Goal: Task Accomplishment & Management: Complete application form

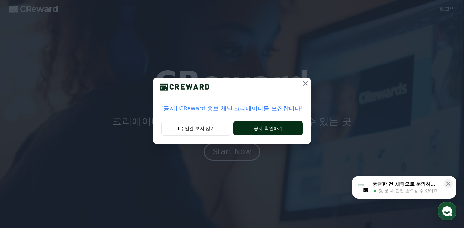
click at [260, 127] on button "공지 확인하기" at bounding box center [267, 128] width 69 height 14
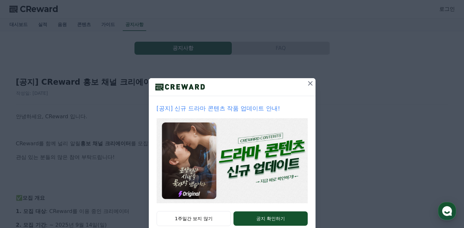
click at [308, 84] on icon at bounding box center [310, 83] width 5 height 5
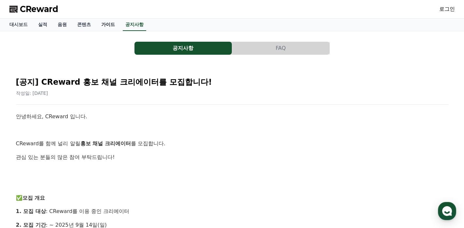
click at [102, 26] on link "가이드" at bounding box center [108, 25] width 24 height 12
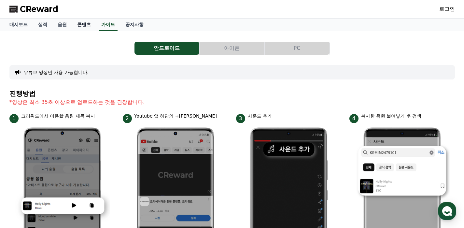
click at [78, 23] on link "콘텐츠" at bounding box center [84, 25] width 24 height 12
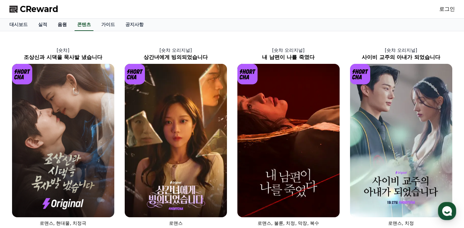
click at [55, 24] on link "음원" at bounding box center [62, 25] width 20 height 12
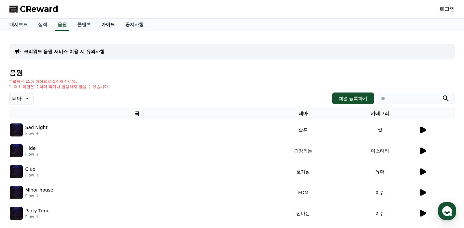
click at [98, 22] on link "가이드" at bounding box center [108, 25] width 24 height 12
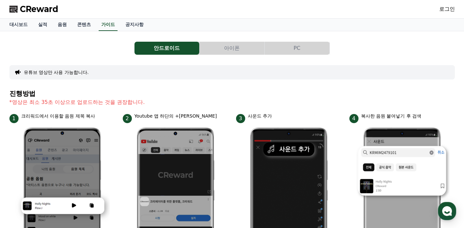
click at [234, 46] on button "아이폰" at bounding box center [232, 48] width 65 height 13
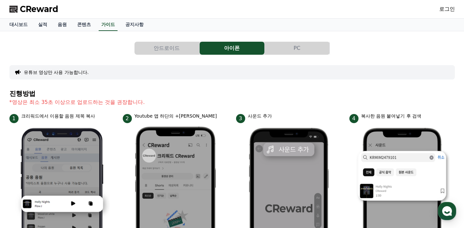
click at [295, 50] on button "PC" at bounding box center [297, 48] width 65 height 13
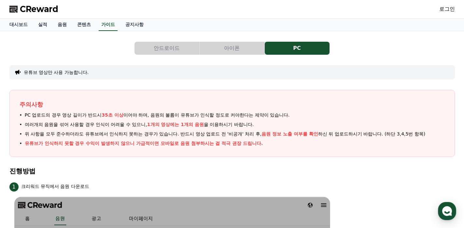
click at [59, 74] on button "유튜브 영상만 사용 가능합니다." at bounding box center [56, 72] width 65 height 7
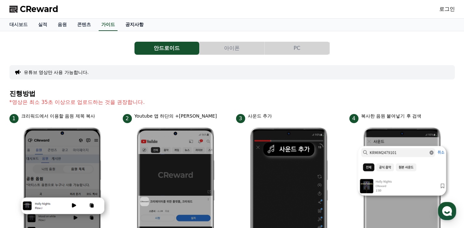
click at [132, 23] on link "공지사항" at bounding box center [134, 25] width 29 height 12
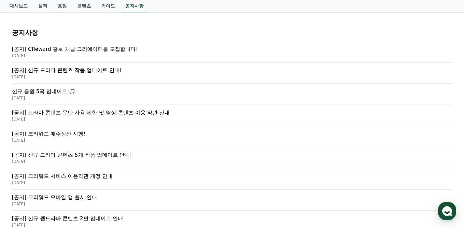
scroll to position [115, 0]
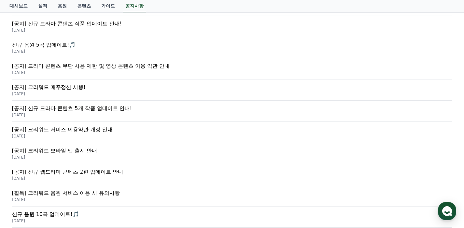
click at [106, 64] on p "[공지] 드라마 콘텐츠 무단 사용 제한 및 영상 콘텐츠 이용 약관 안내" at bounding box center [232, 66] width 440 height 8
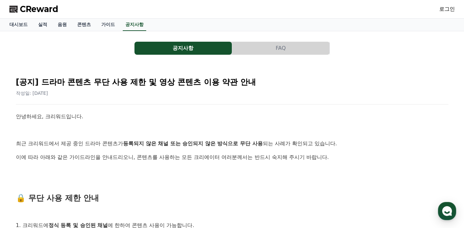
click at [261, 47] on button "FAQ" at bounding box center [280, 48] width 97 height 13
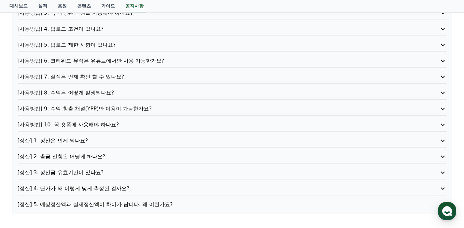
click at [107, 109] on p "[사용방법] 9. 수익 창출 채널(YPP)만 이용이 가능한가요?" at bounding box center [215, 109] width 395 height 8
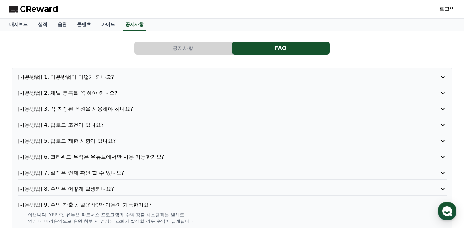
click at [171, 49] on button "공지사항" at bounding box center [182, 48] width 97 height 13
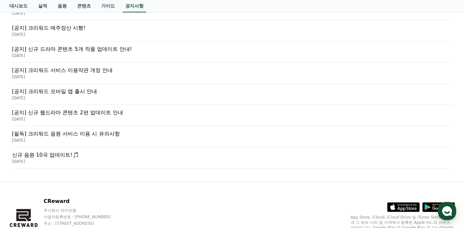
click at [84, 132] on p "[필독] 크리워드 음원 서비스 이용 시 유의사항" at bounding box center [232, 134] width 440 height 8
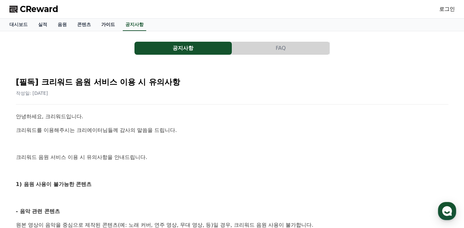
click at [101, 23] on link "가이드" at bounding box center [108, 25] width 24 height 12
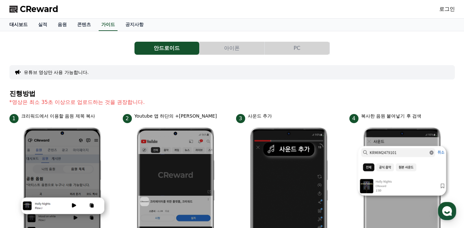
click at [13, 23] on link "대시보드" at bounding box center [18, 25] width 29 height 12
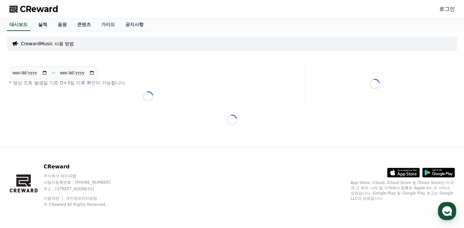
click at [38, 26] on link "실적" at bounding box center [43, 25] width 20 height 12
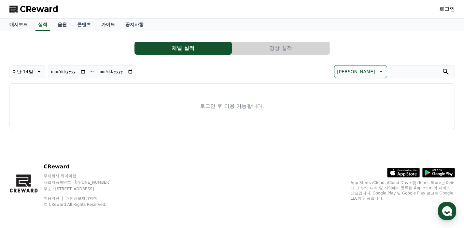
click at [59, 25] on link "음원" at bounding box center [62, 25] width 20 height 12
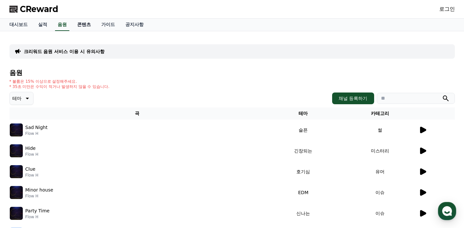
click at [76, 25] on link "콘텐츠" at bounding box center [84, 25] width 24 height 12
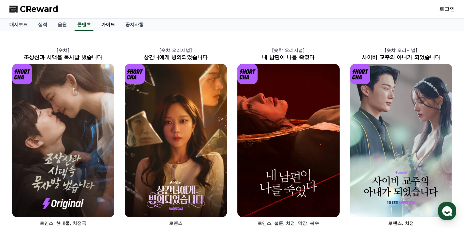
click at [96, 26] on link "가이드" at bounding box center [108, 25] width 24 height 12
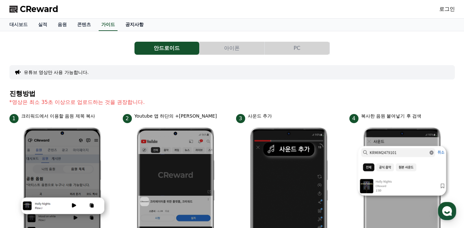
click at [120, 26] on link "공지사항" at bounding box center [134, 25] width 29 height 12
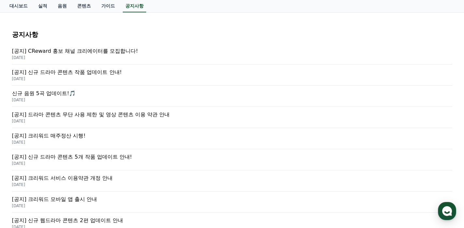
click at [143, 118] on p "[공지] 드라마 콘텐츠 무단 사용 제한 및 영상 콘텐츠 이용 약관 안내" at bounding box center [232, 115] width 440 height 8
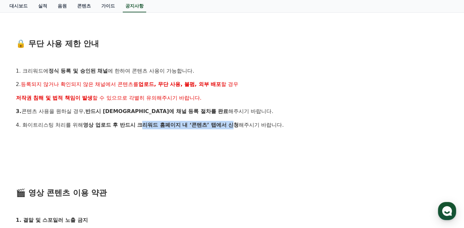
drag, startPoint x: 125, startPoint y: 124, endPoint x: 198, endPoint y: 131, distance: 73.8
click at [201, 124] on strong "영상 업로드 후 반드시 크리워드 홈페이지 내 ‘콘텐츠’ 탭에서 신청" at bounding box center [161, 125] width 156 height 6
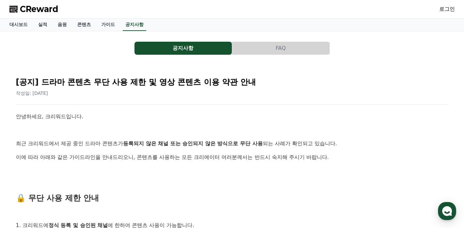
click at [280, 51] on button "FAQ" at bounding box center [280, 48] width 97 height 13
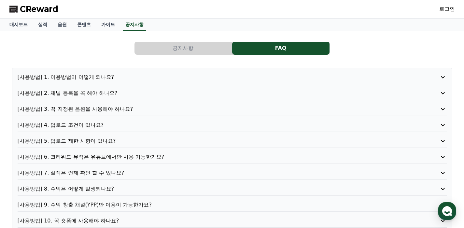
click at [96, 78] on p "[사용방법] 1. 이용방법이 어떻게 되나요?" at bounding box center [215, 77] width 395 height 8
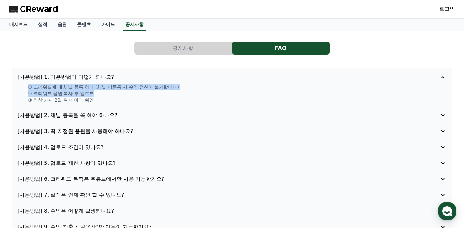
drag, startPoint x: 23, startPoint y: 84, endPoint x: 173, endPoint y: 96, distance: 150.5
click at [173, 96] on div "① 크리워드에 내 채널 등록 하기 (채널 미등록 시 수익 정산이 불가합니다) ② 크리워드 음원 복사 후 업로드 ③ 영상 게시 2일 뒤 데이터 …" at bounding box center [232, 94] width 429 height 20
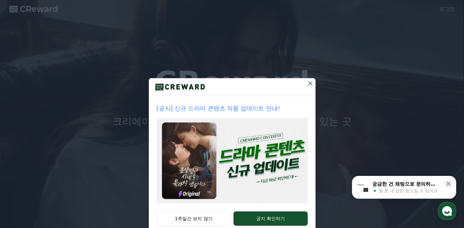
click at [306, 84] on icon at bounding box center [310, 83] width 8 height 8
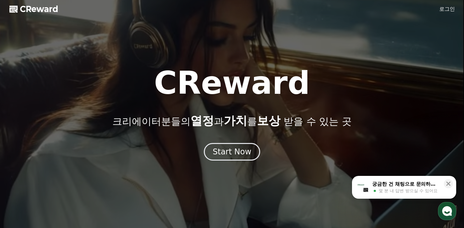
click at [450, 9] on link "로그인" at bounding box center [447, 9] width 16 height 8
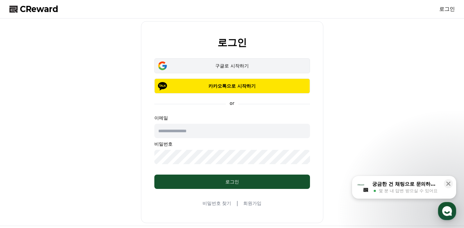
click at [246, 67] on div "구글로 시작하기" at bounding box center [232, 65] width 137 height 7
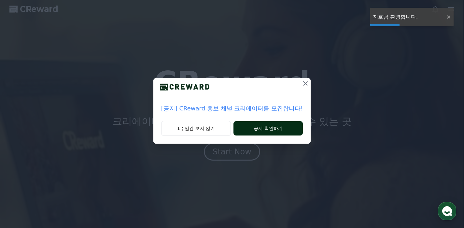
click at [274, 129] on button "공지 확인하기" at bounding box center [267, 128] width 69 height 14
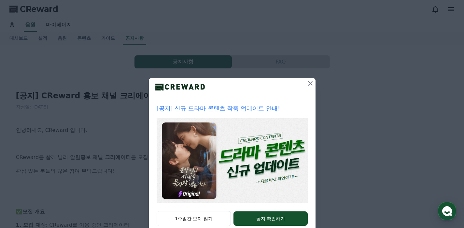
click at [306, 85] on icon at bounding box center [310, 83] width 8 height 8
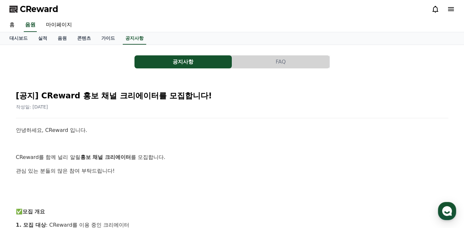
click at [45, 7] on span "CReward" at bounding box center [39, 9] width 38 height 10
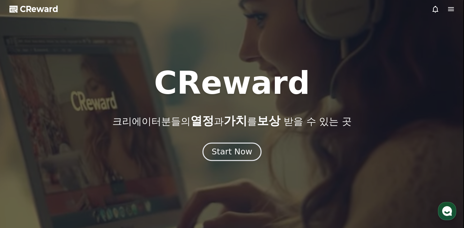
click at [217, 148] on div "Start Now" at bounding box center [232, 151] width 40 height 11
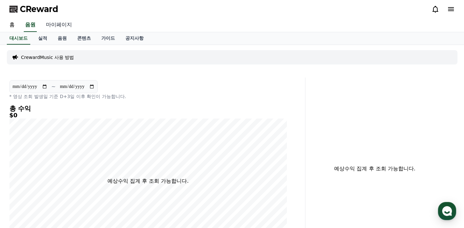
click at [54, 25] on link "마이페이지" at bounding box center [59, 25] width 36 height 14
select select "**********"
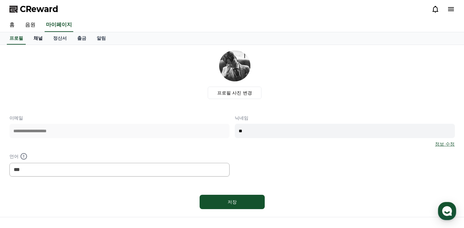
click at [35, 38] on link "채널" at bounding box center [38, 38] width 20 height 12
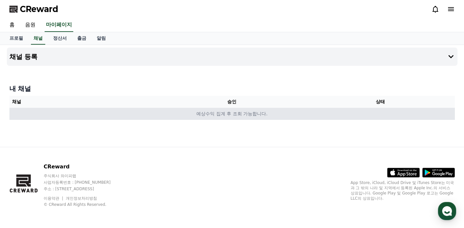
click at [238, 113] on td "예상수익 집계 후 조회 가능합니다." at bounding box center [231, 114] width 445 height 12
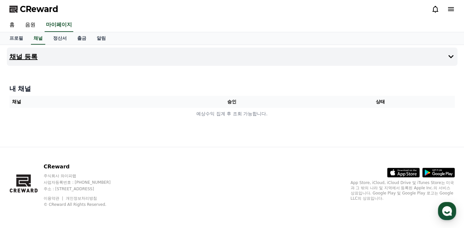
click at [36, 54] on button "채널 등록" at bounding box center [232, 57] width 450 height 18
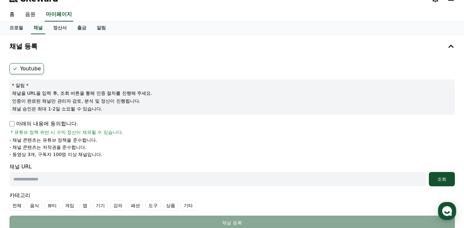
scroll to position [12, 0]
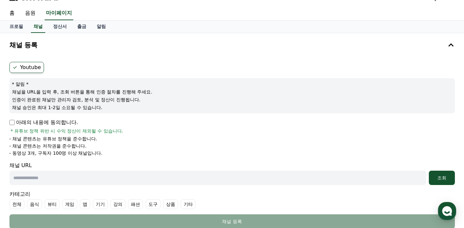
click at [26, 67] on label "Youtube" at bounding box center [26, 67] width 35 height 11
drag, startPoint x: 19, startPoint y: 90, endPoint x: 123, endPoint y: 92, distance: 104.2
click at [123, 92] on p "채널을 URL을 입력 후, 조회 버튼을 통해 인증 절차를 진행해 주세요." at bounding box center [232, 92] width 440 height 7
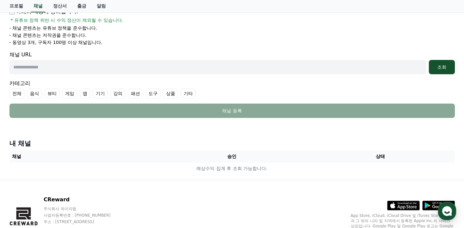
scroll to position [135, 0]
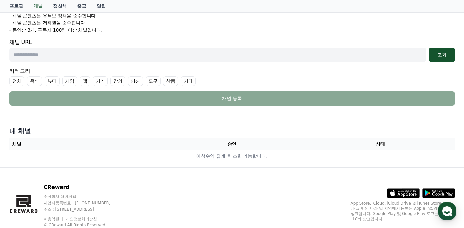
click at [128, 56] on input "text" at bounding box center [217, 55] width 417 height 14
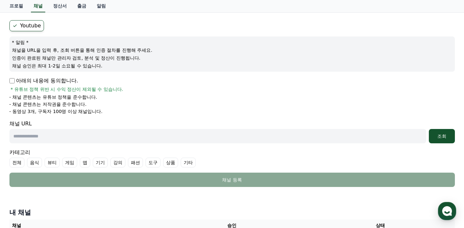
scroll to position [53, 0]
drag, startPoint x: 80, startPoint y: 55, endPoint x: 137, endPoint y: 53, distance: 57.0
click at [137, 53] on div "* 알림 * 채널을 URL을 입력 후, 조회 버튼을 통해 인증 절차를 진행해 주세요. 인증이 완료된 채널만 관리자 검토, 분석 및 정산이 진행…" at bounding box center [231, 54] width 445 height 35
click at [146, 69] on p "채널 승인은 최대 1-2일 소요될 수 있습니다." at bounding box center [232, 66] width 440 height 7
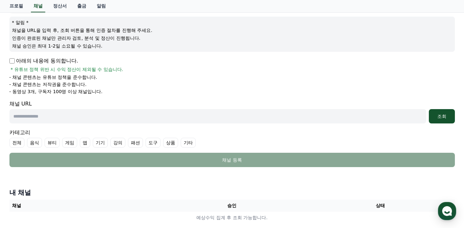
scroll to position [0, 0]
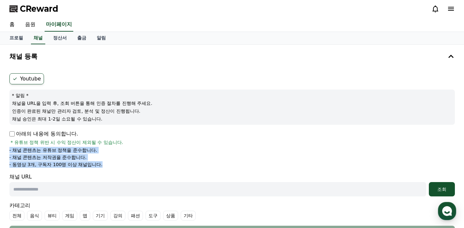
drag, startPoint x: 94, startPoint y: 166, endPoint x: 10, endPoint y: 151, distance: 85.3
click at [10, 151] on ul "- 채널 콘텐츠는 유튜브 정책을 준수합니다. - 채널 콘텐츠는 저작권을 준수합니다. - 동영상 3개, 구독자 100명 이상 채널입니다." at bounding box center [231, 157] width 445 height 21
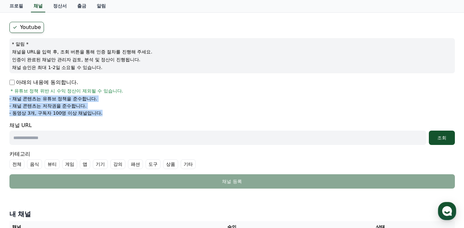
scroll to position [73, 0]
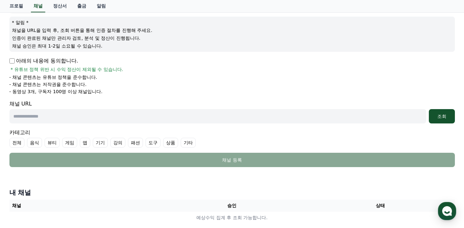
click at [45, 121] on input "text" at bounding box center [217, 116] width 417 height 14
paste input "**********"
type input "**********"
click at [438, 120] on button "조회" at bounding box center [442, 116] width 26 height 14
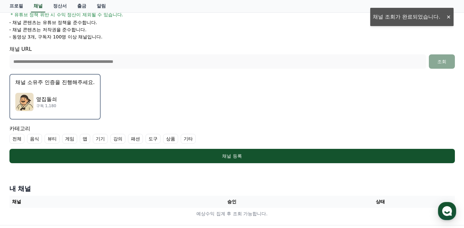
scroll to position [131, 0]
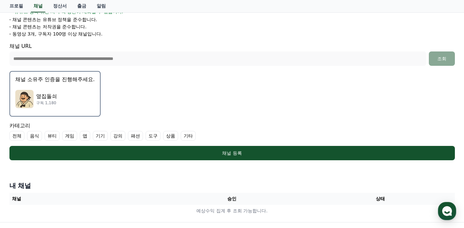
click at [60, 99] on div "옆집돌쇠 구독 1,180" at bounding box center [54, 99] width 79 height 26
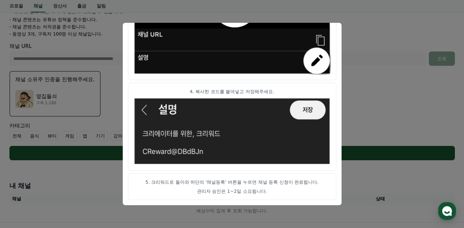
scroll to position [206, 0]
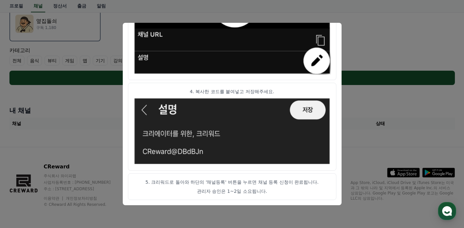
click at [402, 105] on button "close modal" at bounding box center [232, 114] width 464 height 228
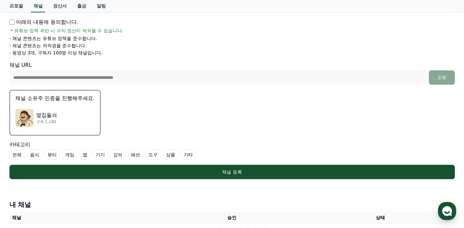
scroll to position [0, 0]
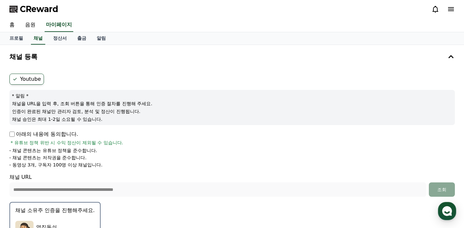
click at [35, 7] on span "CReward" at bounding box center [39, 9] width 38 height 10
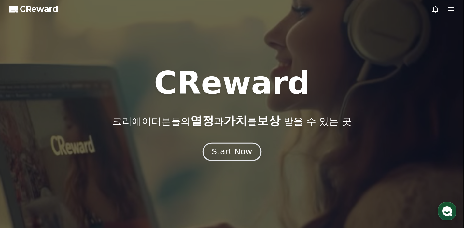
click at [248, 157] on div "Start Now" at bounding box center [232, 151] width 40 height 11
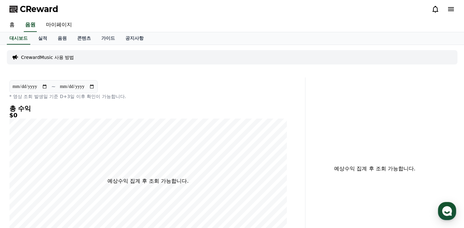
click at [21, 8] on span "CReward" at bounding box center [39, 9] width 38 height 10
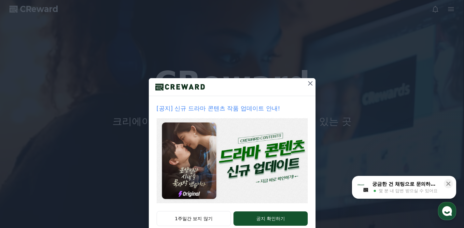
click at [306, 84] on icon at bounding box center [310, 83] width 8 height 8
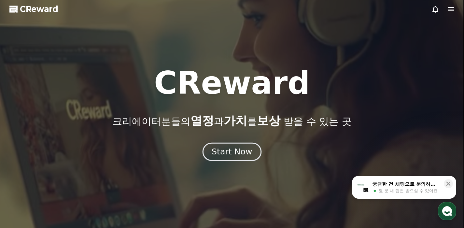
click at [235, 157] on div "Start Now" at bounding box center [232, 151] width 40 height 11
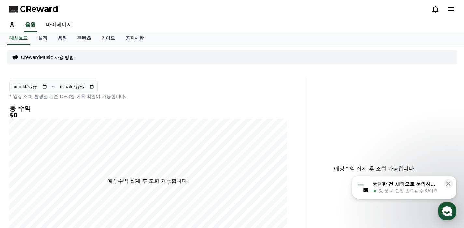
click at [57, 25] on link "마이페이지" at bounding box center [59, 25] width 36 height 14
select select "**********"
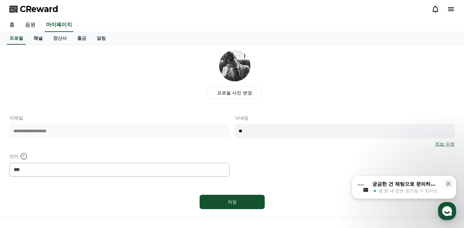
click at [40, 39] on link "채널" at bounding box center [38, 38] width 20 height 12
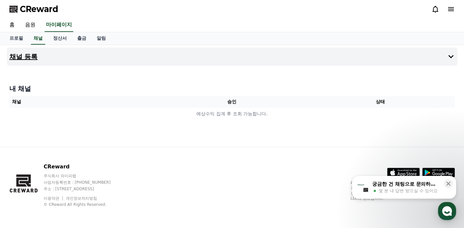
click at [58, 58] on button "채널 등록" at bounding box center [232, 57] width 450 height 18
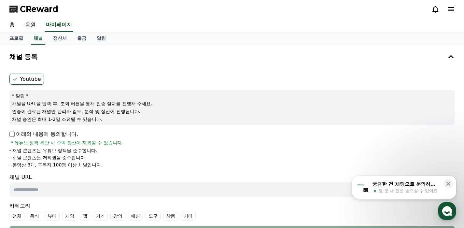
click at [61, 191] on input "text" at bounding box center [217, 189] width 417 height 14
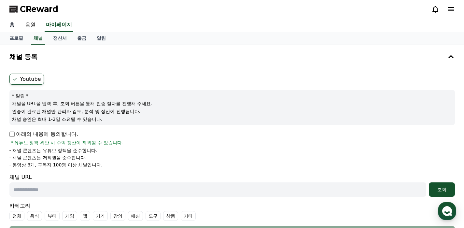
click at [7, 26] on link "홈" at bounding box center [12, 25] width 16 height 14
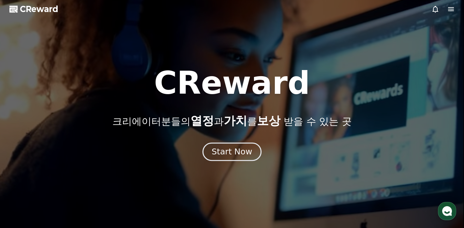
click at [242, 153] on div "Start Now" at bounding box center [232, 151] width 40 height 11
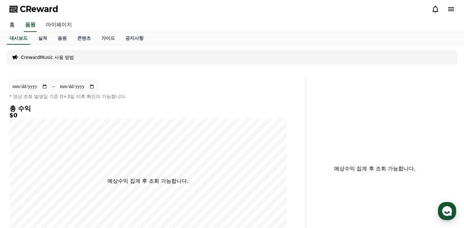
click at [61, 25] on link "마이페이지" at bounding box center [59, 25] width 36 height 14
select select "**********"
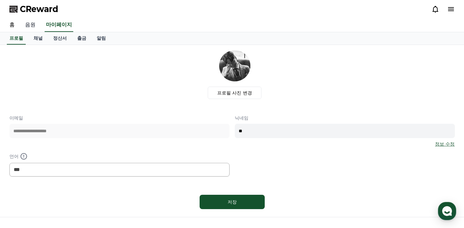
click at [34, 25] on link "음원" at bounding box center [30, 25] width 21 height 14
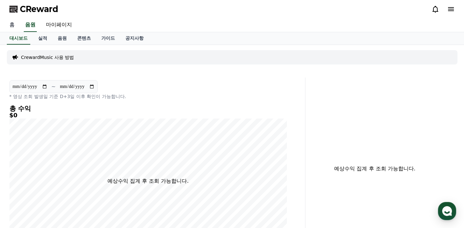
click at [15, 24] on link "홈" at bounding box center [12, 25] width 16 height 14
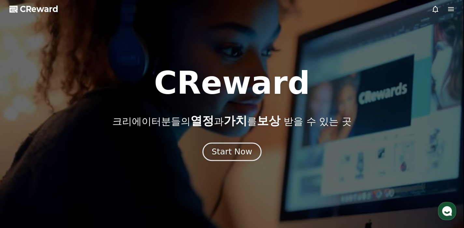
click at [243, 152] on div "Start Now" at bounding box center [232, 151] width 40 height 11
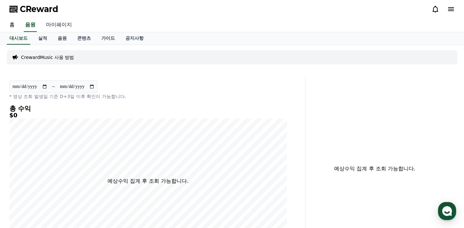
click at [55, 27] on link "마이페이지" at bounding box center [59, 25] width 36 height 14
select select "**********"
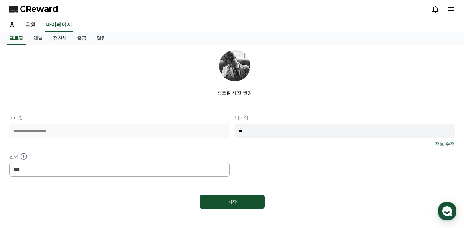
click at [39, 36] on link "채널" at bounding box center [38, 38] width 20 height 12
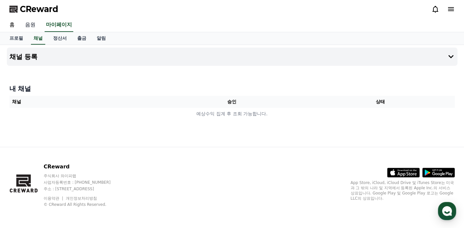
click at [30, 25] on link "음원" at bounding box center [30, 25] width 21 height 14
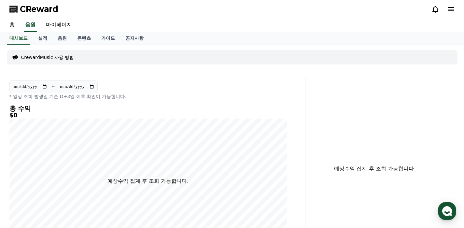
click at [13, 25] on link "홈" at bounding box center [12, 25] width 16 height 14
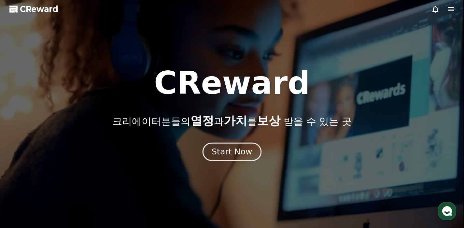
click at [234, 154] on div "Start Now" at bounding box center [232, 151] width 40 height 11
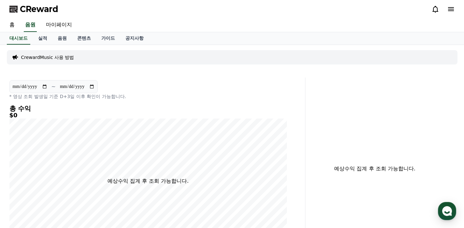
click at [67, 60] on p "CrewardMusic 사용 방법" at bounding box center [47, 57] width 53 height 7
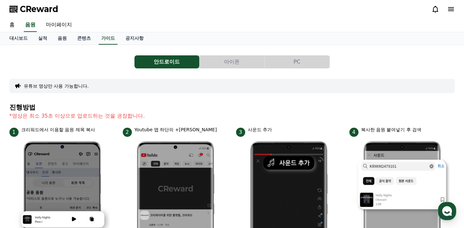
click at [231, 63] on button "아이폰" at bounding box center [232, 61] width 65 height 13
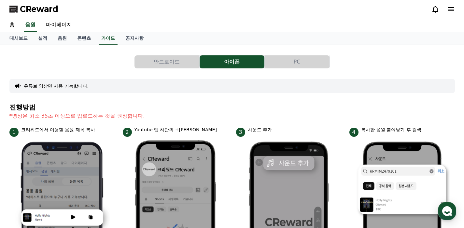
click at [297, 63] on button "PC" at bounding box center [297, 61] width 65 height 13
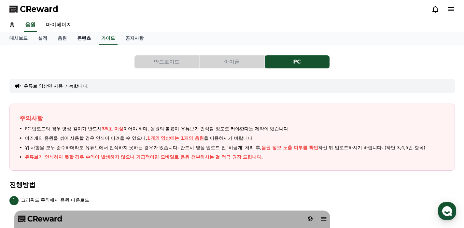
click at [77, 35] on link "콘텐츠" at bounding box center [84, 38] width 24 height 12
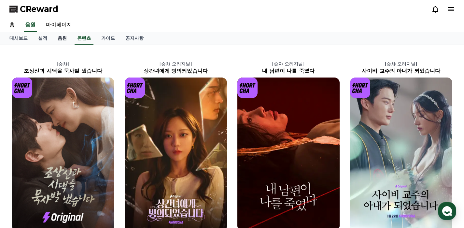
click at [57, 37] on link "음원" at bounding box center [62, 38] width 20 height 12
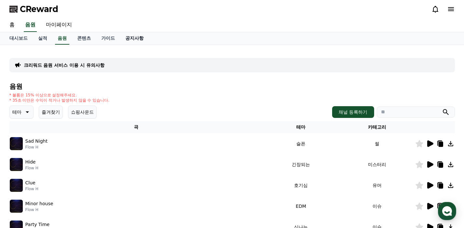
click at [129, 40] on link "공지사항" at bounding box center [134, 38] width 29 height 12
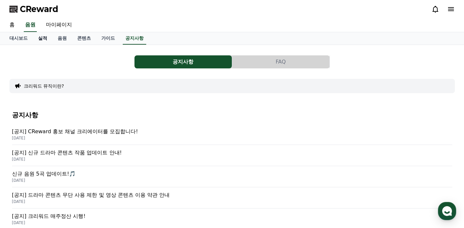
click at [38, 35] on link "실적" at bounding box center [43, 38] width 20 height 12
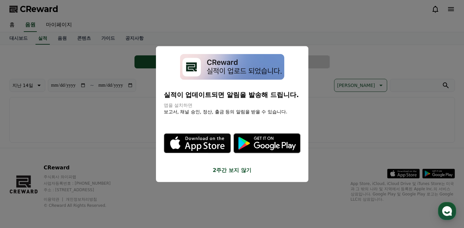
drag, startPoint x: 213, startPoint y: 185, endPoint x: 210, endPoint y: 182, distance: 4.4
click at [213, 185] on button "close modal" at bounding box center [232, 114] width 464 height 228
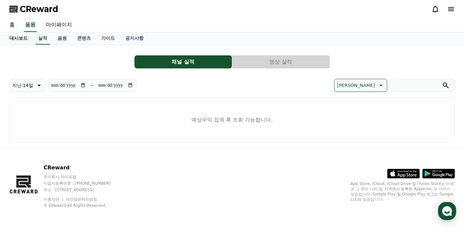
click at [13, 37] on link "대시보드" at bounding box center [18, 38] width 29 height 12
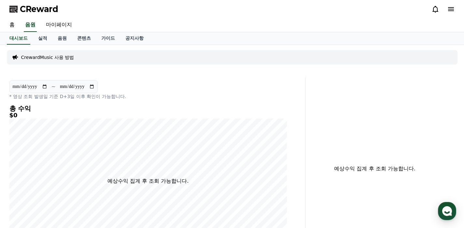
click at [48, 57] on p "CrewardMusic 사용 방법" at bounding box center [47, 57] width 53 height 7
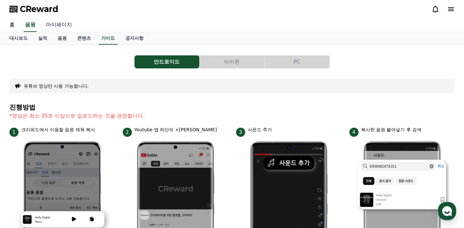
click at [55, 26] on link "마이페이지" at bounding box center [59, 25] width 36 height 14
select select "**********"
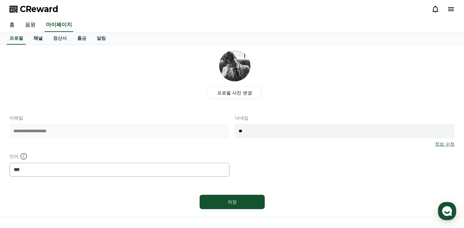
click at [35, 40] on link "채널" at bounding box center [38, 38] width 20 height 12
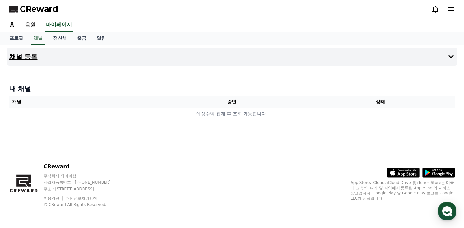
click at [153, 55] on button "채널 등록" at bounding box center [232, 57] width 450 height 18
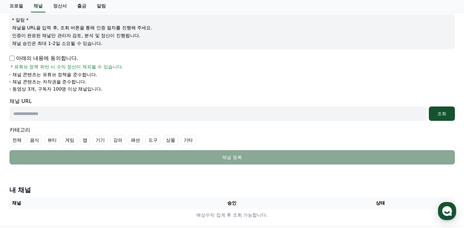
scroll to position [10, 0]
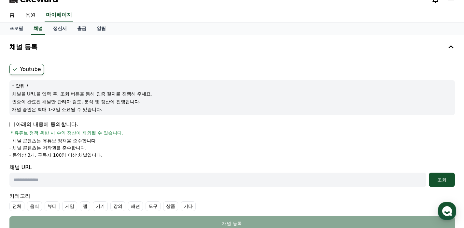
drag, startPoint x: 95, startPoint y: 153, endPoint x: 43, endPoint y: 149, distance: 51.6
click at [6, 153] on div "채널 등록 Youtube * 알림 * 채널을 URL을 입력 후, 조회 버튼을 통해 인증 절차를 진행해 주세요. 인증이 완료된 채널만 관리자 검…" at bounding box center [232, 163] width 456 height 257
click at [124, 149] on li "- 채널 콘텐츠는 저작권을 준수합니다." at bounding box center [231, 148] width 445 height 7
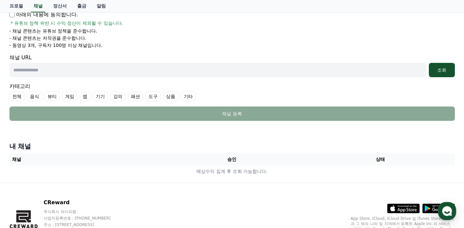
scroll to position [155, 0]
